Goal: Manage account settings

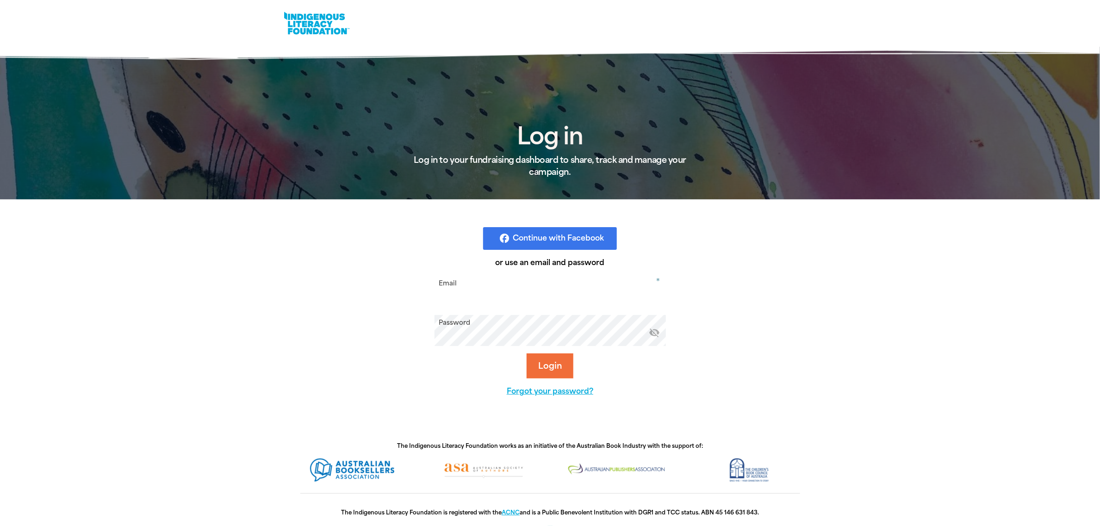
type input "vuongj@stkevins.vic.edu.au"
click at [551, 360] on button "Login" at bounding box center [549, 365] width 47 height 25
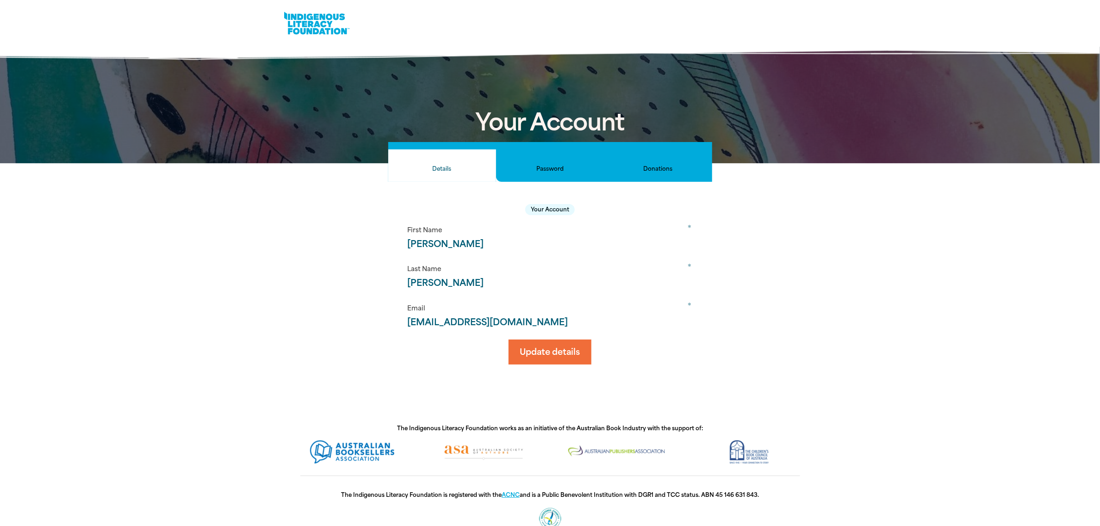
click at [324, 23] on link at bounding box center [316, 23] width 69 height 28
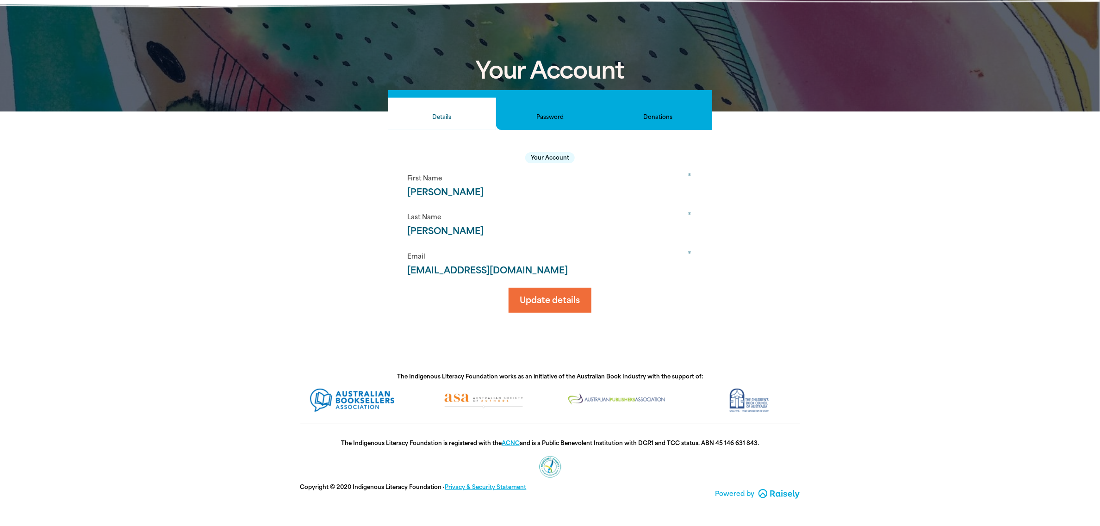
click at [664, 118] on h2 "Donations" at bounding box center [657, 117] width 93 height 10
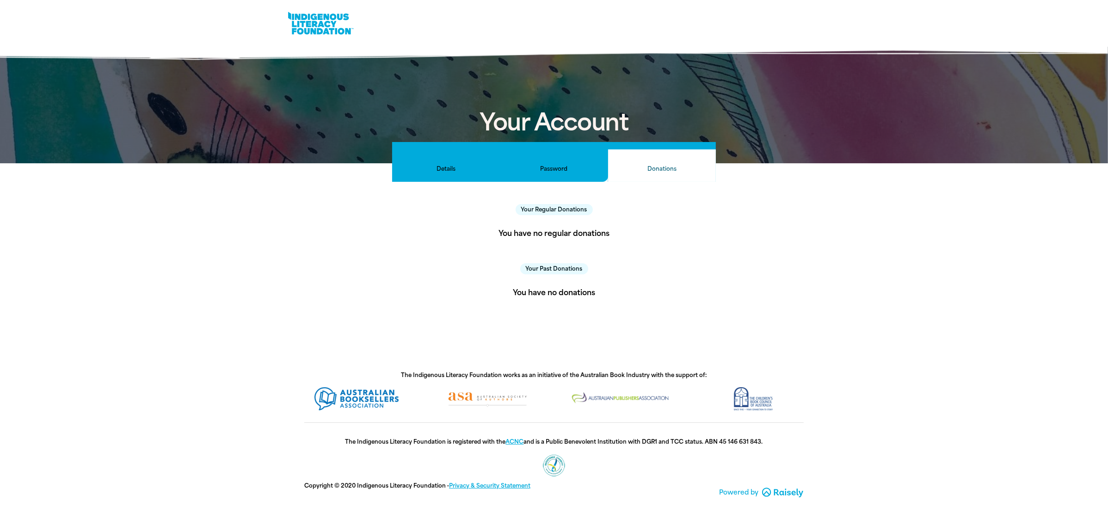
click at [558, 166] on h2 "Password" at bounding box center [554, 169] width 93 height 10
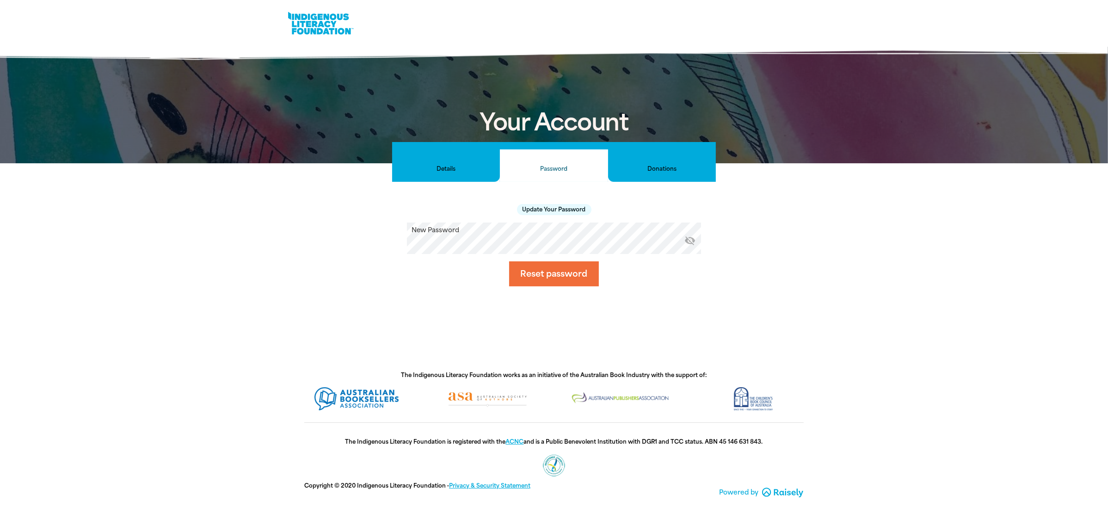
click at [322, 22] on link at bounding box center [320, 23] width 69 height 28
click at [468, 167] on h2 "Details" at bounding box center [446, 169] width 93 height 10
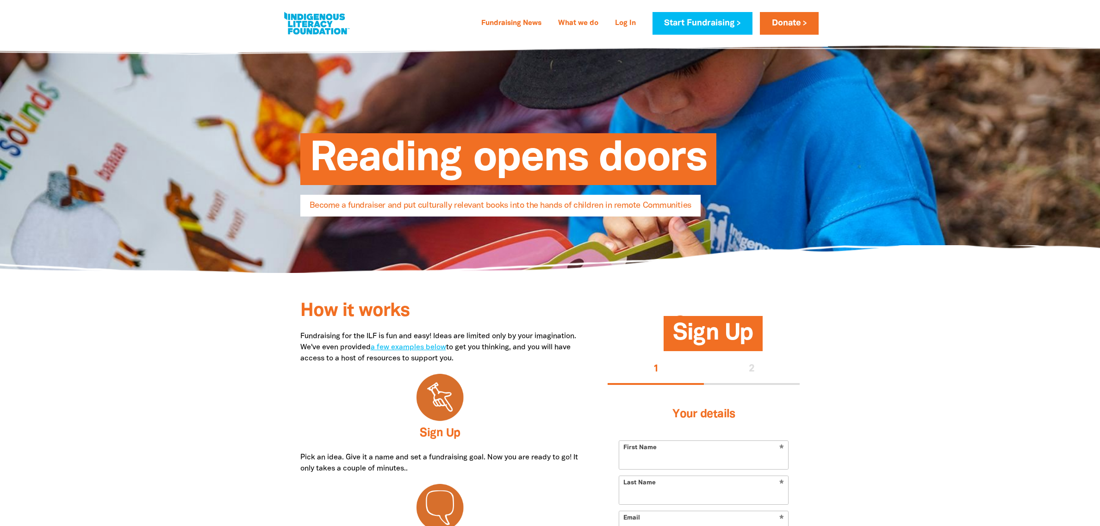
select select "AU"
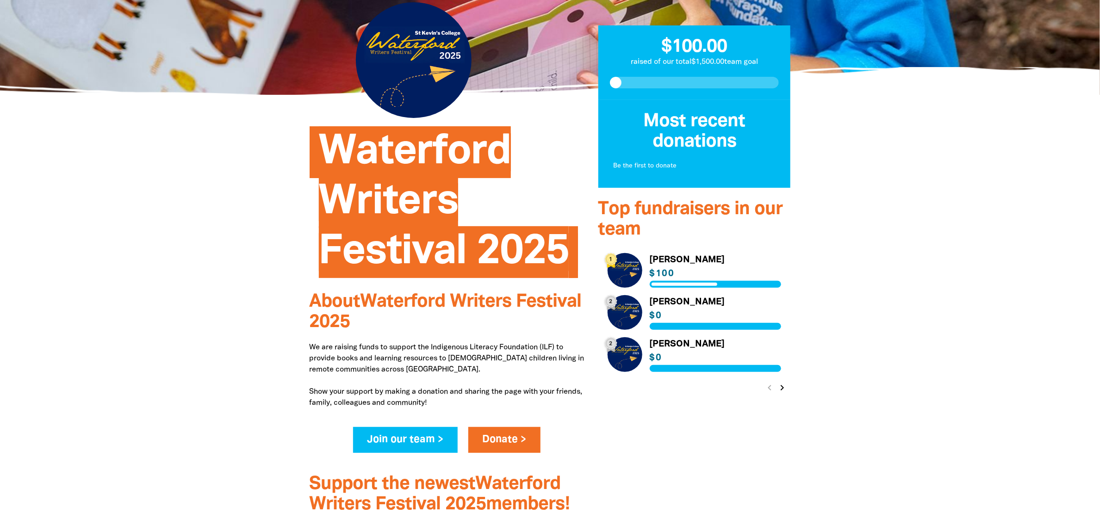
scroll to position [116, 0]
